Goal: Task Accomplishment & Management: Manage account settings

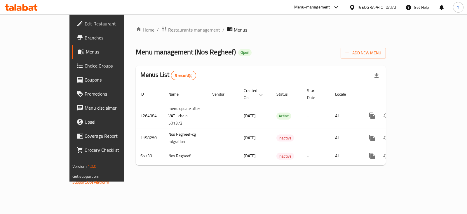
click at [168, 26] on span "Restaurants management" at bounding box center [194, 29] width 52 height 7
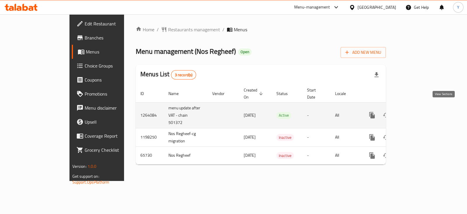
click at [417, 111] on icon "enhanced table" at bounding box center [413, 114] width 7 height 7
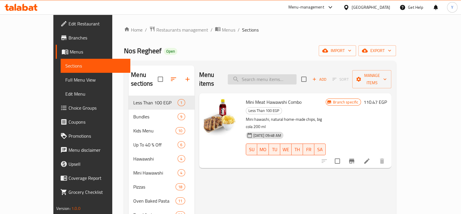
click at [261, 74] on input "search" at bounding box center [262, 79] width 69 height 10
type input "o"
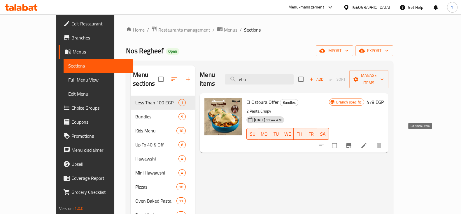
type input "el o"
click at [368, 142] on icon at bounding box center [364, 145] width 7 height 7
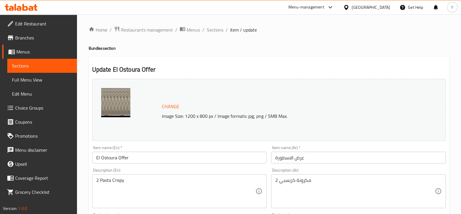
scroll to position [187, 0]
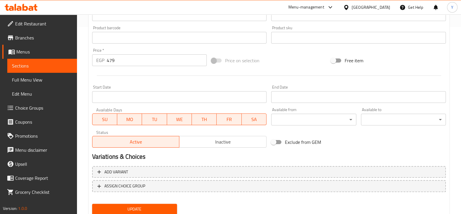
click at [194, 139] on span "Inactive" at bounding box center [223, 141] width 83 height 8
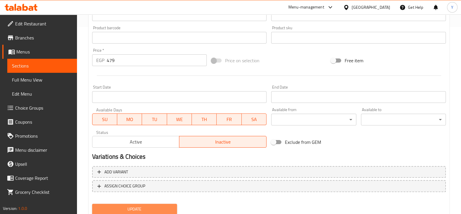
click at [153, 205] on span "Update" at bounding box center [135, 208] width 76 height 7
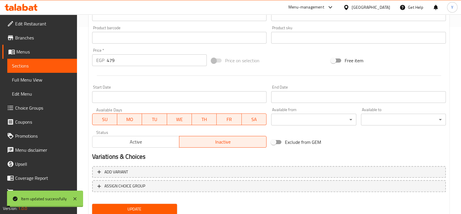
scroll to position [0, 0]
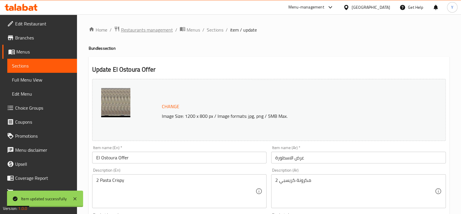
click at [144, 28] on span "Restaurants management" at bounding box center [147, 29] width 52 height 7
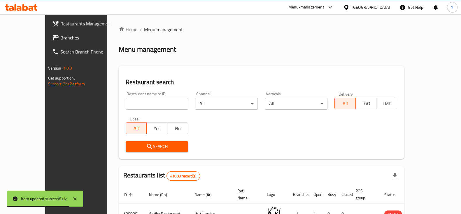
click at [139, 102] on input "search" at bounding box center [157, 104] width 63 height 12
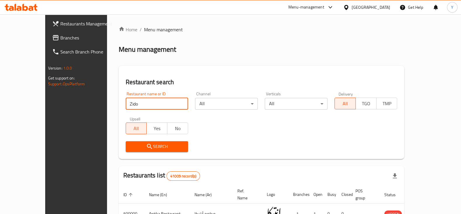
type input "Zido"
click at [141, 144] on span "Search" at bounding box center [156, 146] width 53 height 7
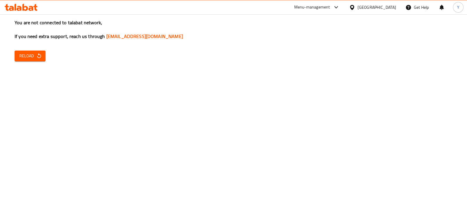
click at [39, 60] on button "Reload" at bounding box center [30, 55] width 31 height 11
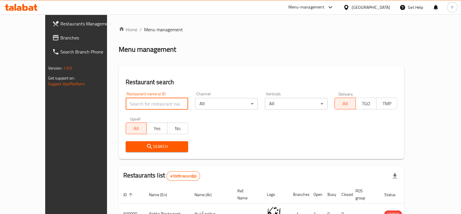
click at [126, 105] on input "search" at bounding box center [157, 104] width 63 height 12
type input "695603"
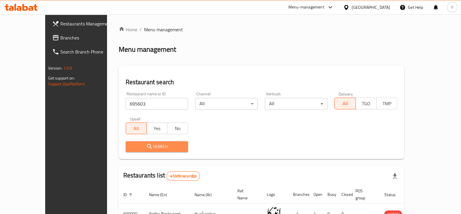
click at [141, 146] on span "Search" at bounding box center [156, 146] width 53 height 7
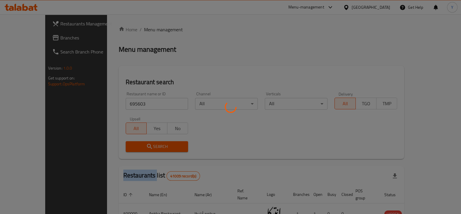
click at [141, 146] on div at bounding box center [230, 107] width 461 height 214
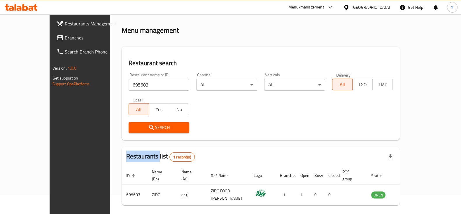
scroll to position [35, 0]
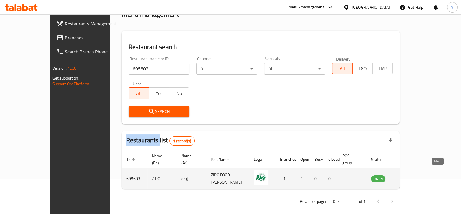
click at [409, 176] on icon "enhanced table" at bounding box center [405, 178] width 6 height 5
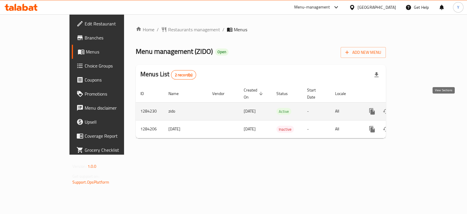
click at [417, 108] on icon "enhanced table" at bounding box center [413, 111] width 7 height 7
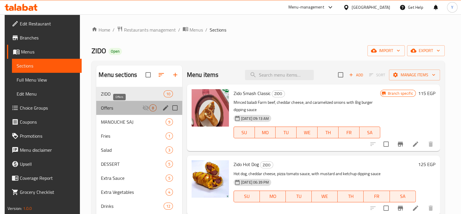
click at [127, 106] on span "Offers" at bounding box center [121, 107] width 41 height 7
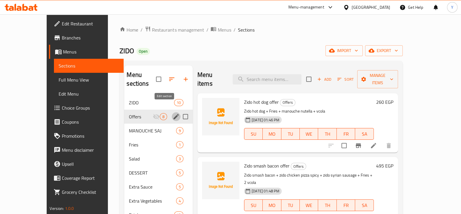
click at [173, 113] on icon "edit" at bounding box center [176, 116] width 7 height 7
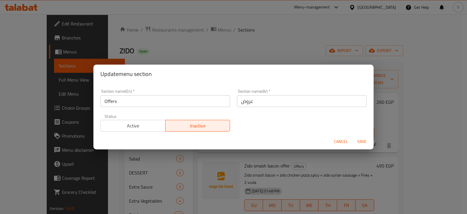
click at [144, 127] on span "Active" at bounding box center [133, 125] width 60 height 8
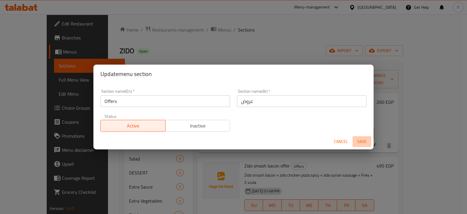
click at [365, 145] on button "Save" at bounding box center [361, 141] width 19 height 11
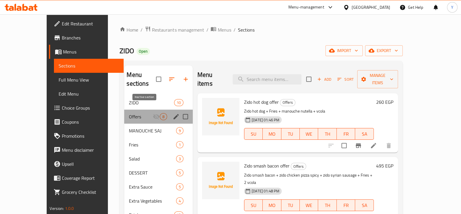
click at [153, 114] on icon "Menu sections" at bounding box center [156, 117] width 6 height 6
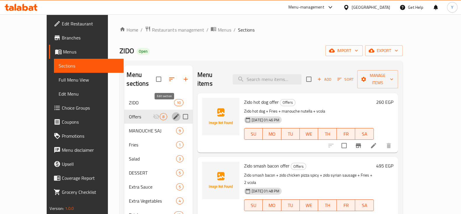
click at [173, 113] on icon "edit" at bounding box center [176, 116] width 7 height 7
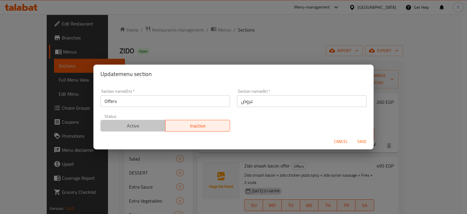
click at [133, 122] on span "Active" at bounding box center [133, 125] width 60 height 8
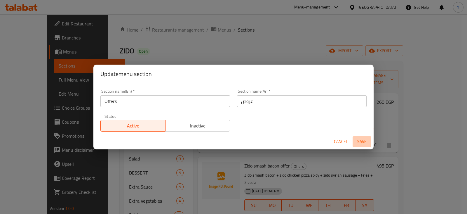
click at [363, 140] on span "Save" at bounding box center [362, 141] width 14 height 7
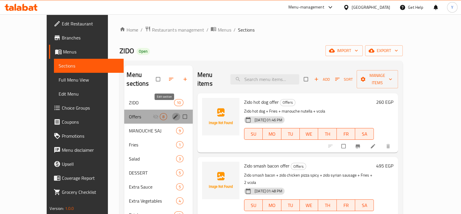
click at [173, 113] on icon "edit" at bounding box center [176, 116] width 6 height 6
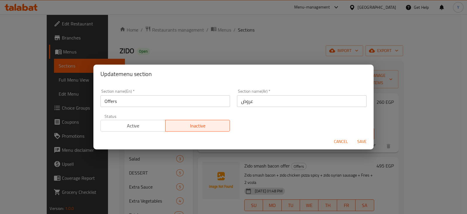
click at [146, 124] on span "Active" at bounding box center [133, 125] width 60 height 8
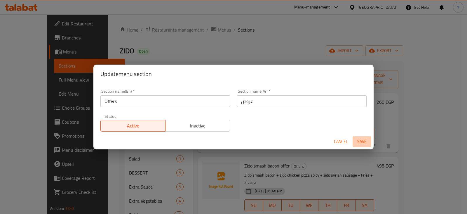
click at [358, 138] on span "Save" at bounding box center [362, 141] width 14 height 7
